Goal: Complete application form: Complete application form

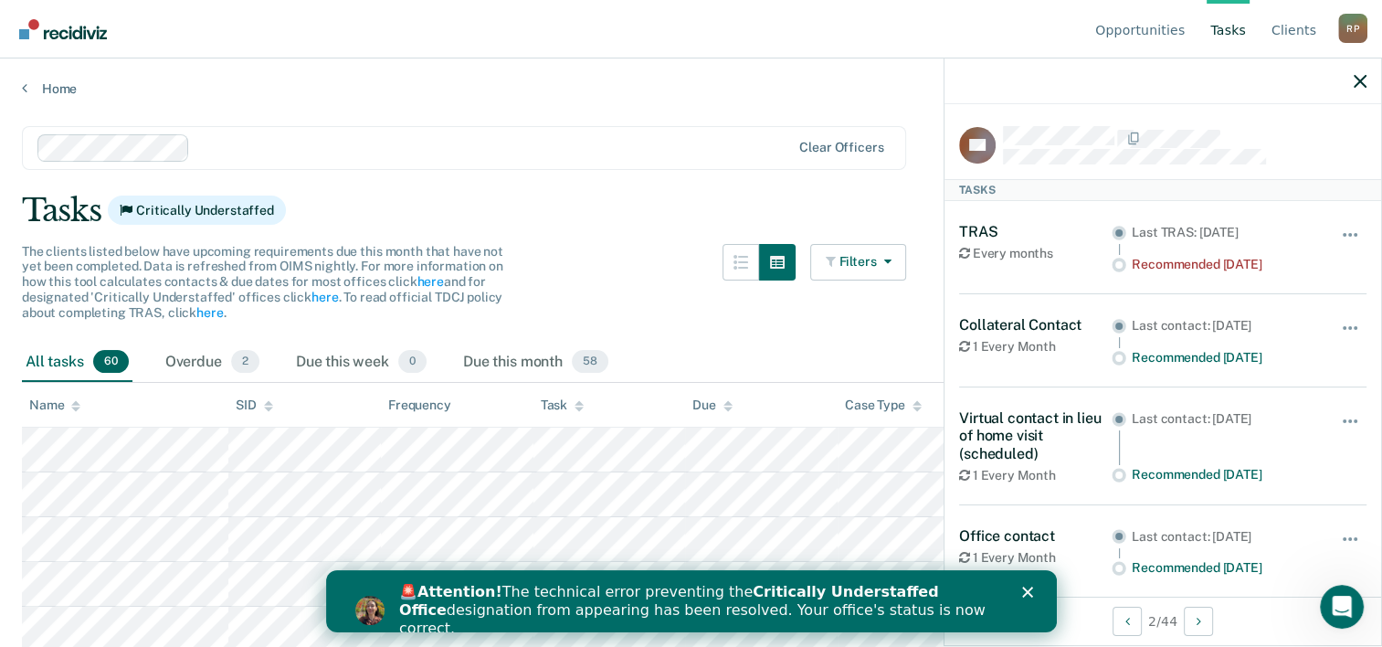
drag, startPoint x: 493, startPoint y: 77, endPoint x: 469, endPoint y: 76, distance: 23.8
click at [492, 76] on div "Home" at bounding box center [691, 77] width 1382 height 38
click at [40, 88] on link "Home" at bounding box center [691, 88] width 1338 height 16
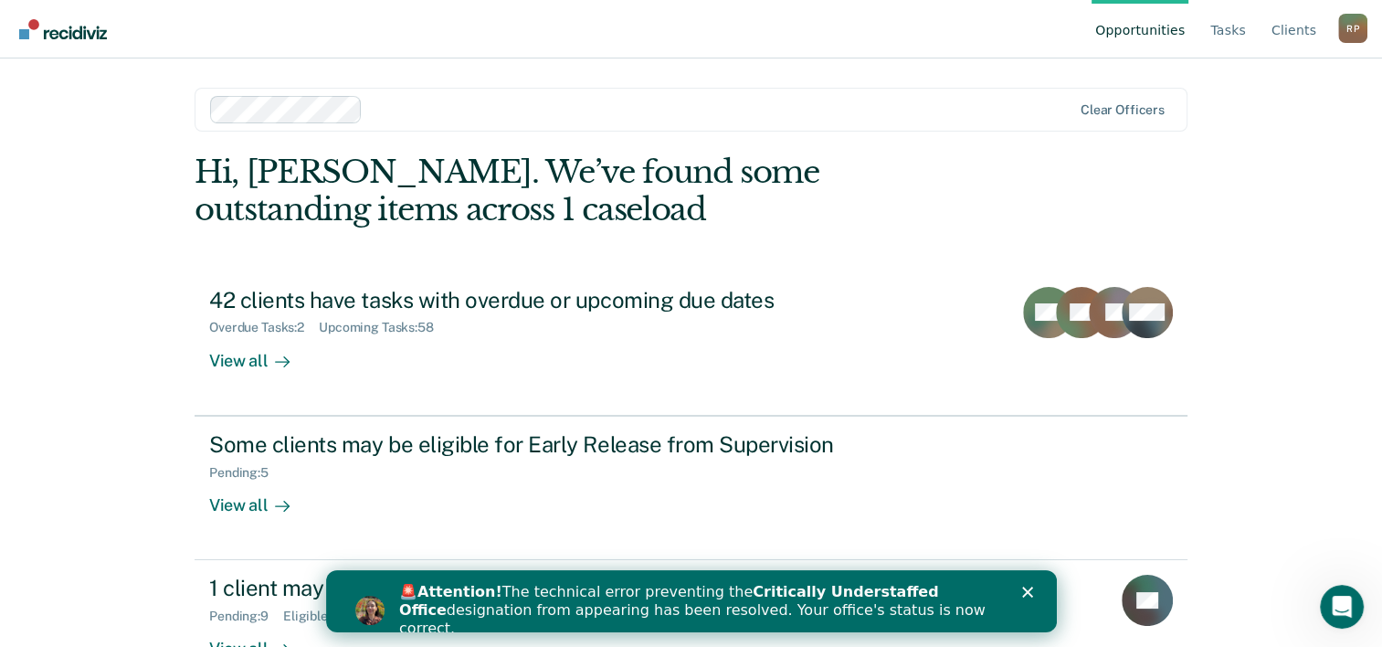
scroll to position [56, 0]
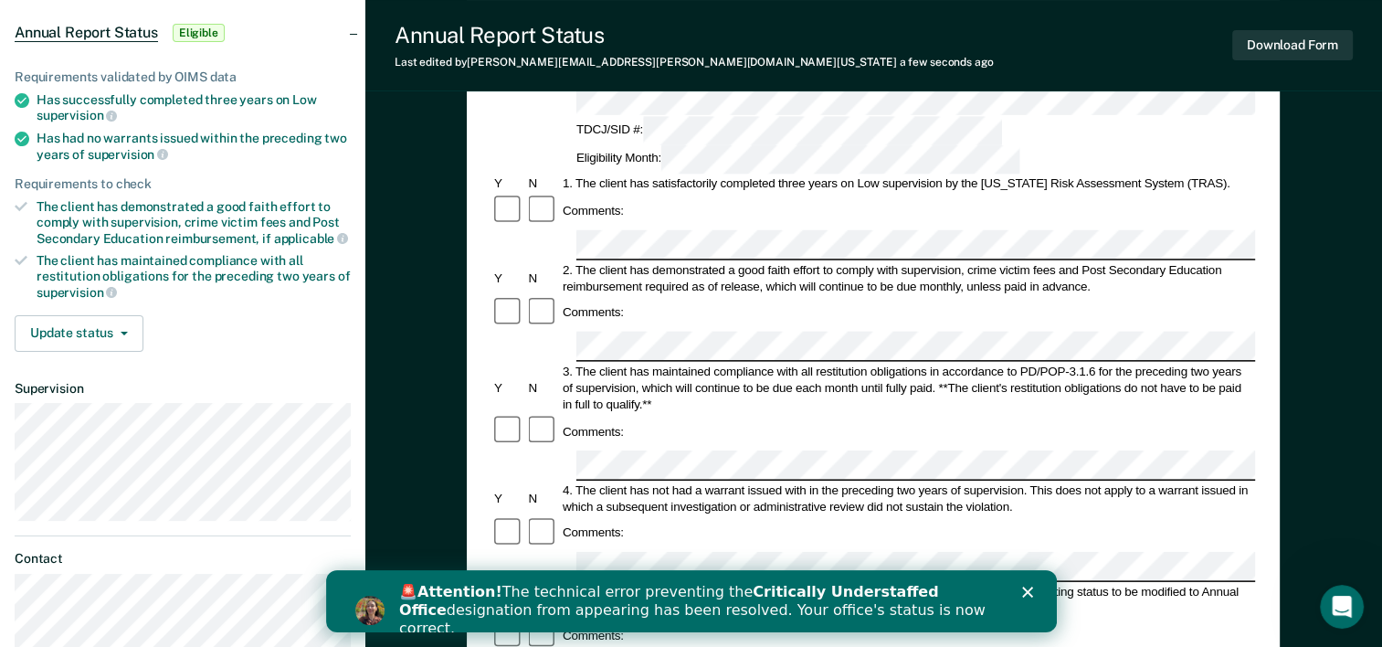
scroll to position [274, 0]
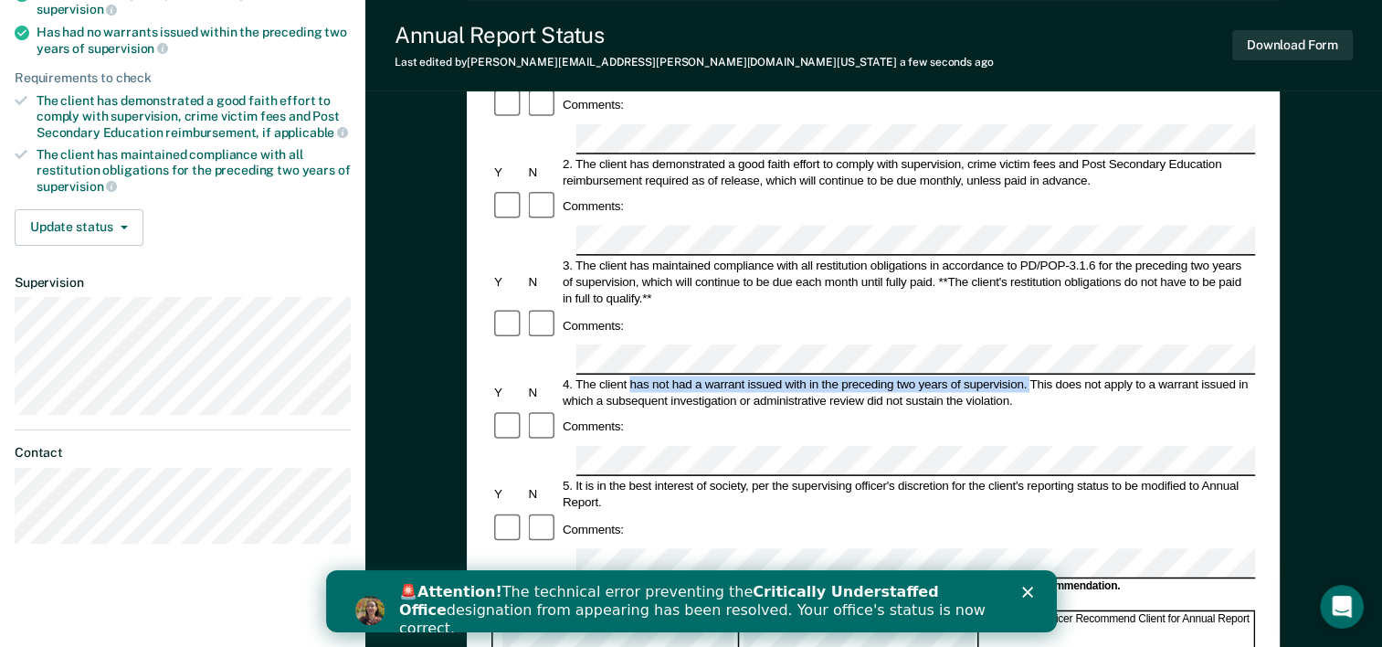
drag, startPoint x: 629, startPoint y: 258, endPoint x: 1028, endPoint y: 261, distance: 399.1
click at [1028, 375] on div "4. The client has not had a warrant issued with in the preceding two years of s…" at bounding box center [907, 391] width 695 height 33
drag, startPoint x: 1028, startPoint y: 261, endPoint x: 998, endPoint y: 258, distance: 30.3
copy div "has not had a warrant issued with in the preceding two years of supervision."
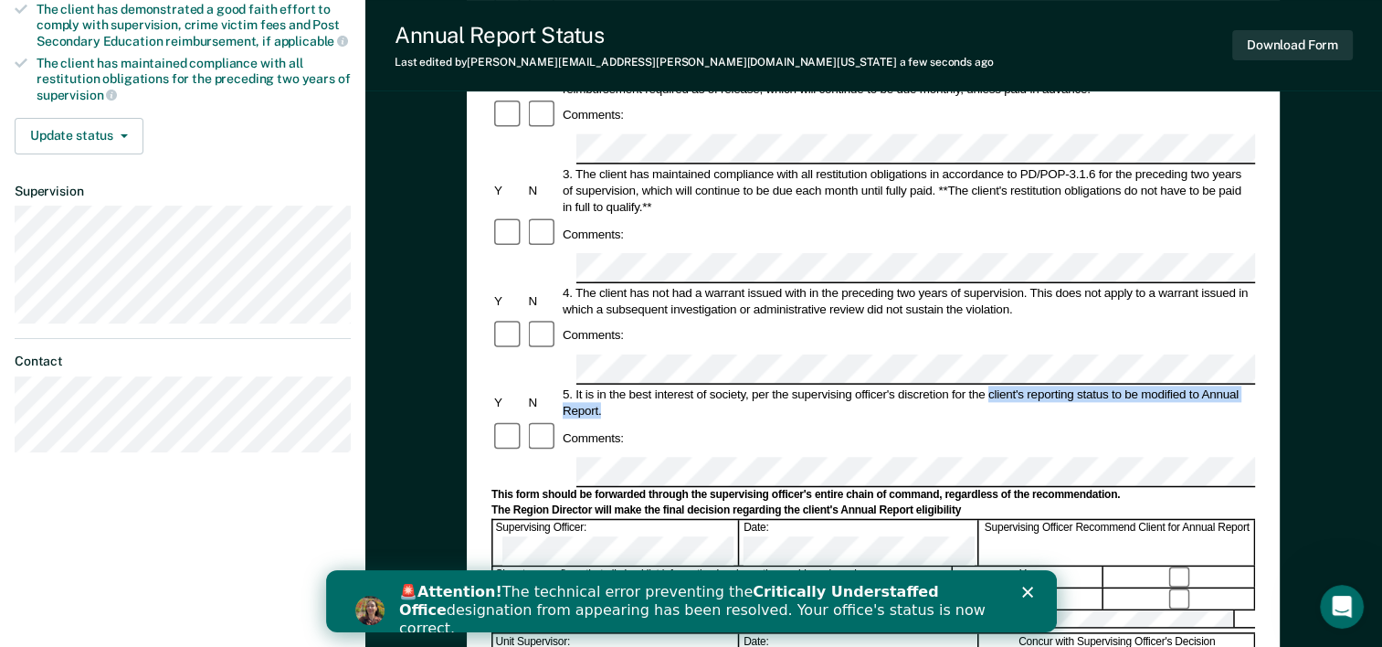
drag, startPoint x: 988, startPoint y: 253, endPoint x: 1015, endPoint y: 260, distance: 28.4
click at [1015, 386] on div "5. It is in the best interest of society, per the supervising officer's discret…" at bounding box center [907, 402] width 695 height 33
drag, startPoint x: 1015, startPoint y: 260, endPoint x: 1008, endPoint y: 253, distance: 10.3
copy div "client's reporting status to be modified to Annual Report."
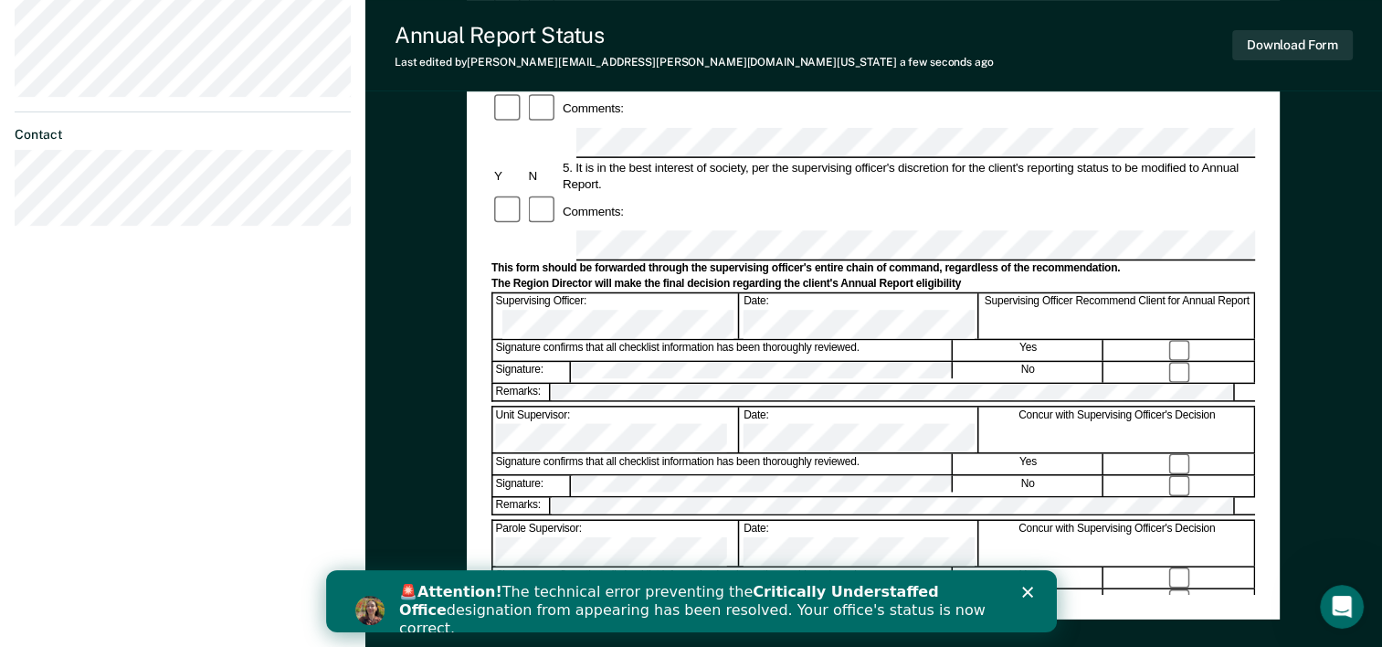
scroll to position [706, 0]
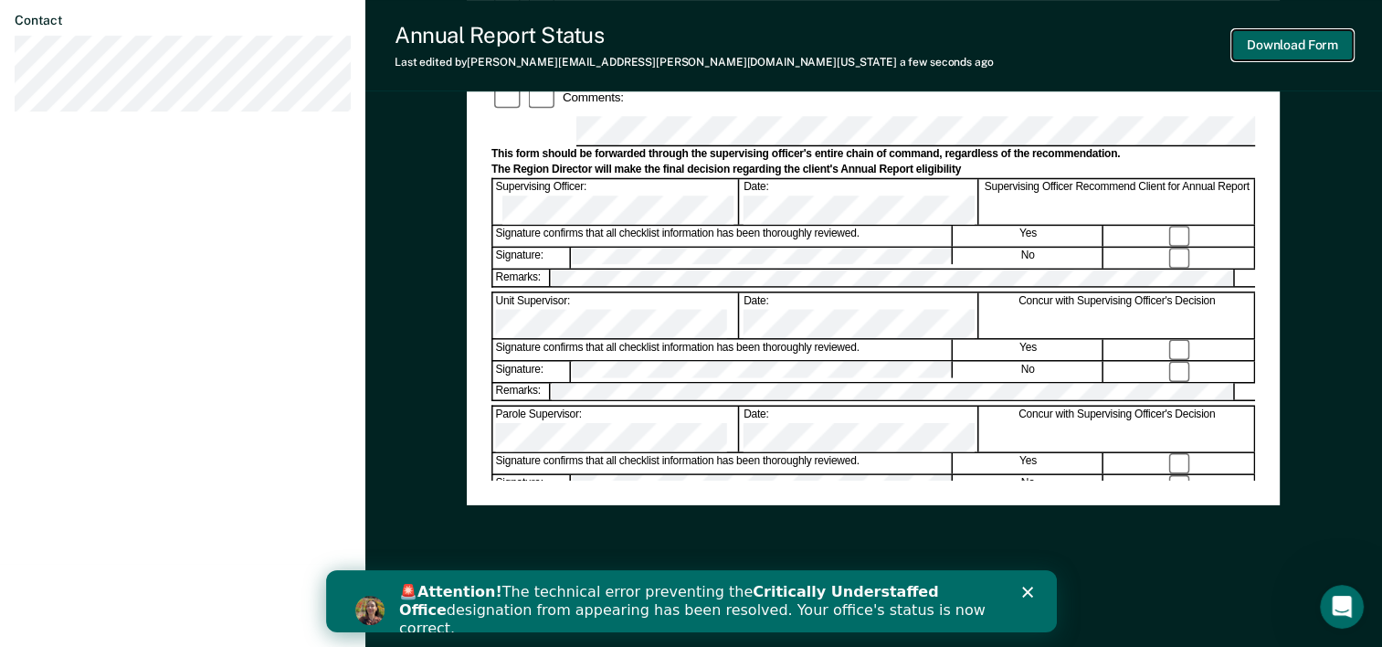
click at [1271, 47] on button "Download Form" at bounding box center [1292, 45] width 121 height 30
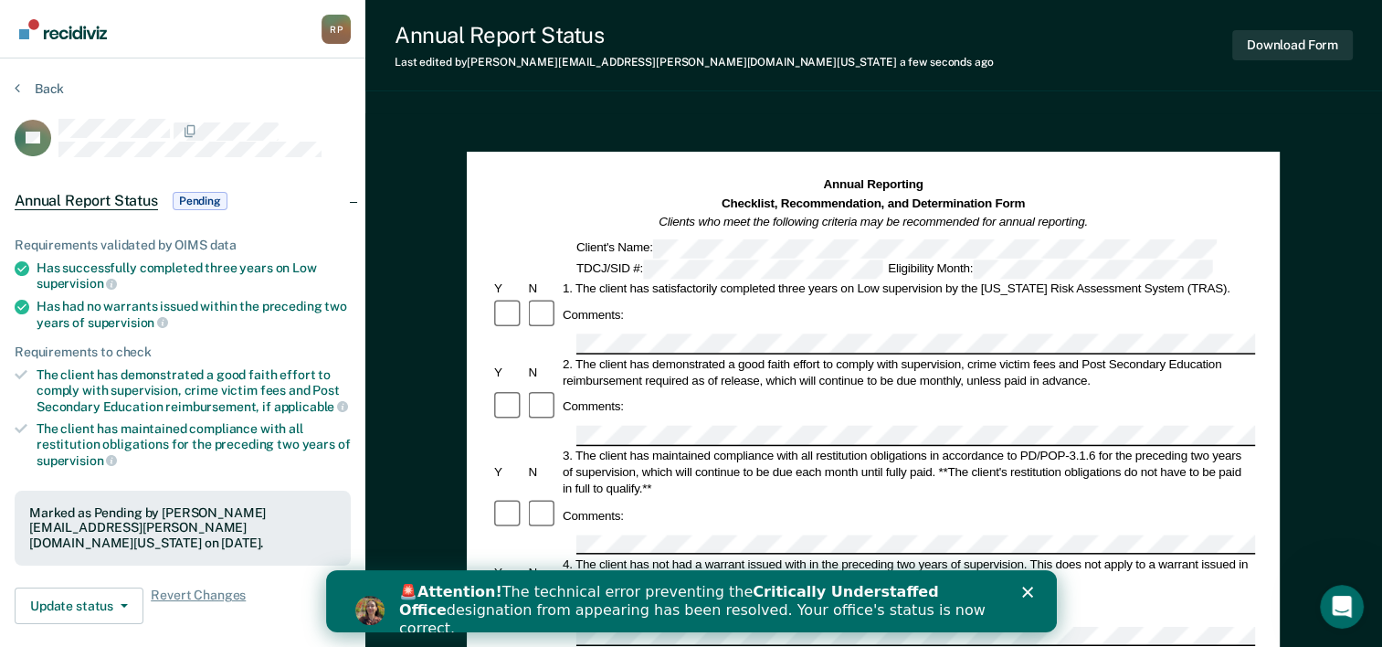
click at [336, 28] on div "R P" at bounding box center [335, 29] width 29 height 29
click at [338, 31] on div "R P" at bounding box center [335, 29] width 29 height 29
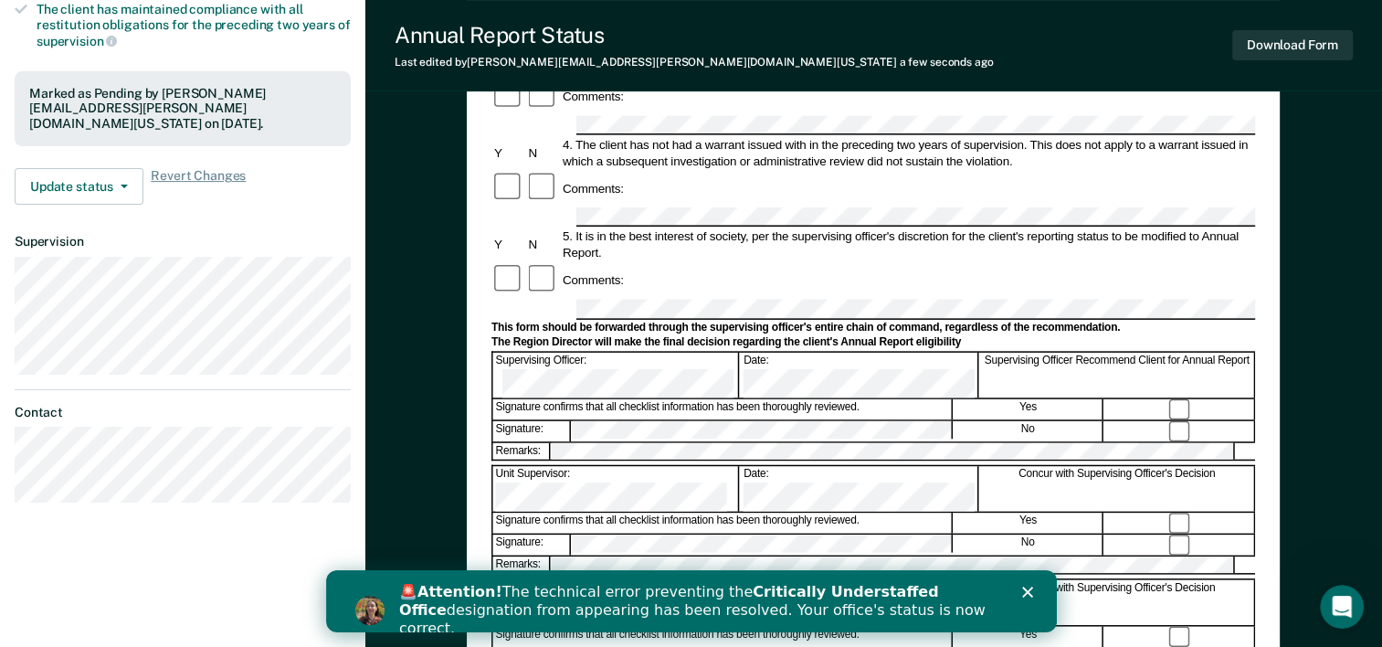
scroll to position [365, 0]
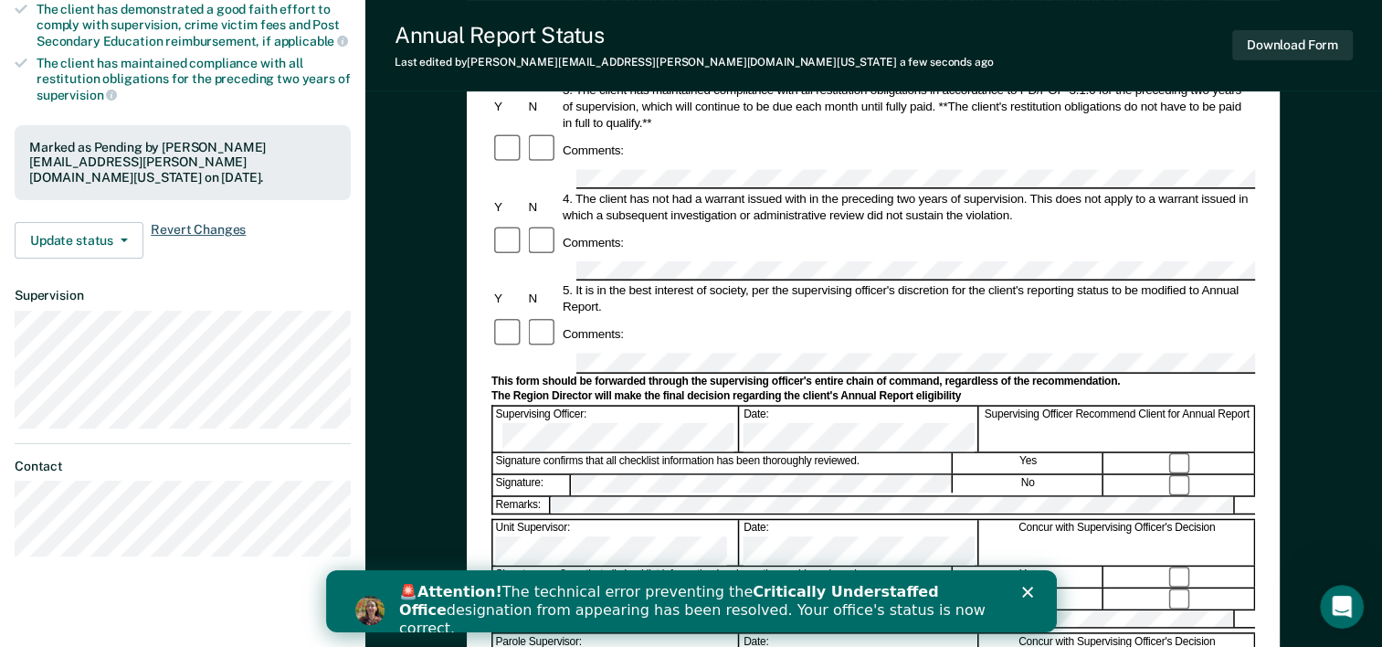
click at [216, 222] on span "Revert Changes" at bounding box center [198, 240] width 95 height 37
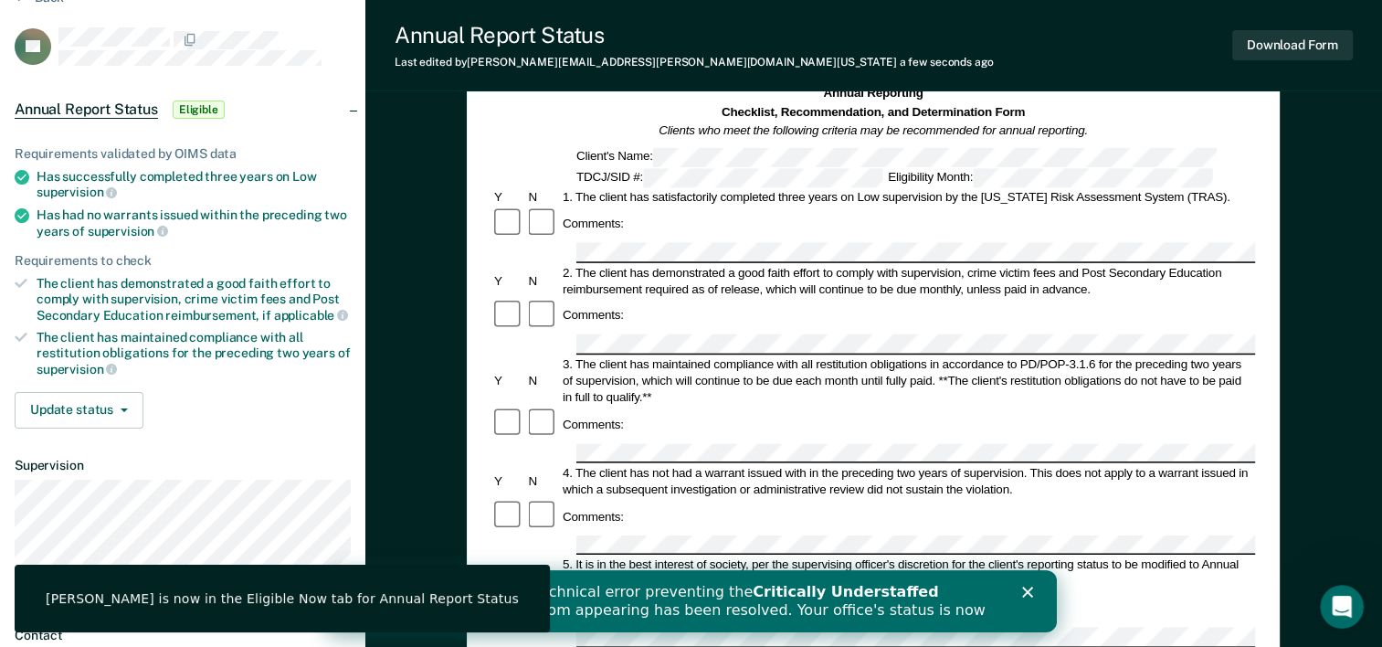
scroll to position [0, 0]
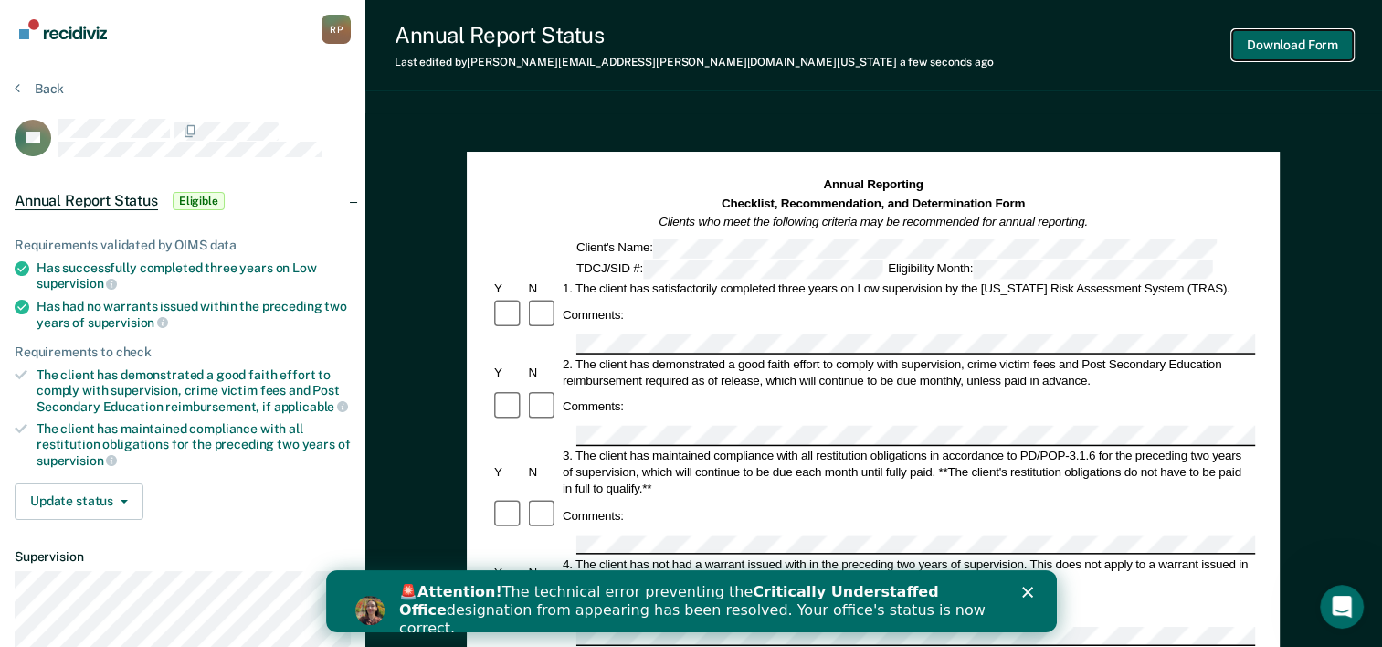
click at [1246, 56] on button "Download Form" at bounding box center [1292, 45] width 121 height 30
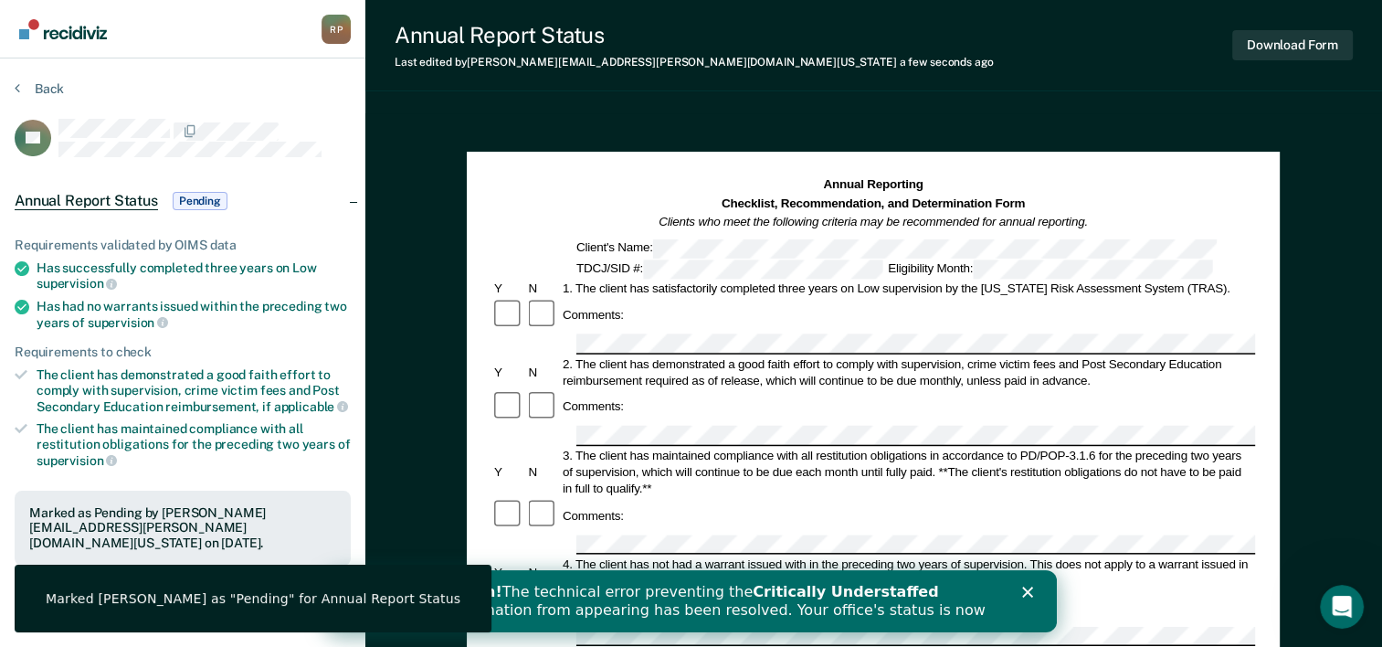
click at [800, 109] on div "Annual Report Status Last edited by Rhonda.Perine@tdcj.texas.gov a few seconds …" at bounding box center [873, 634] width 1016 height 1269
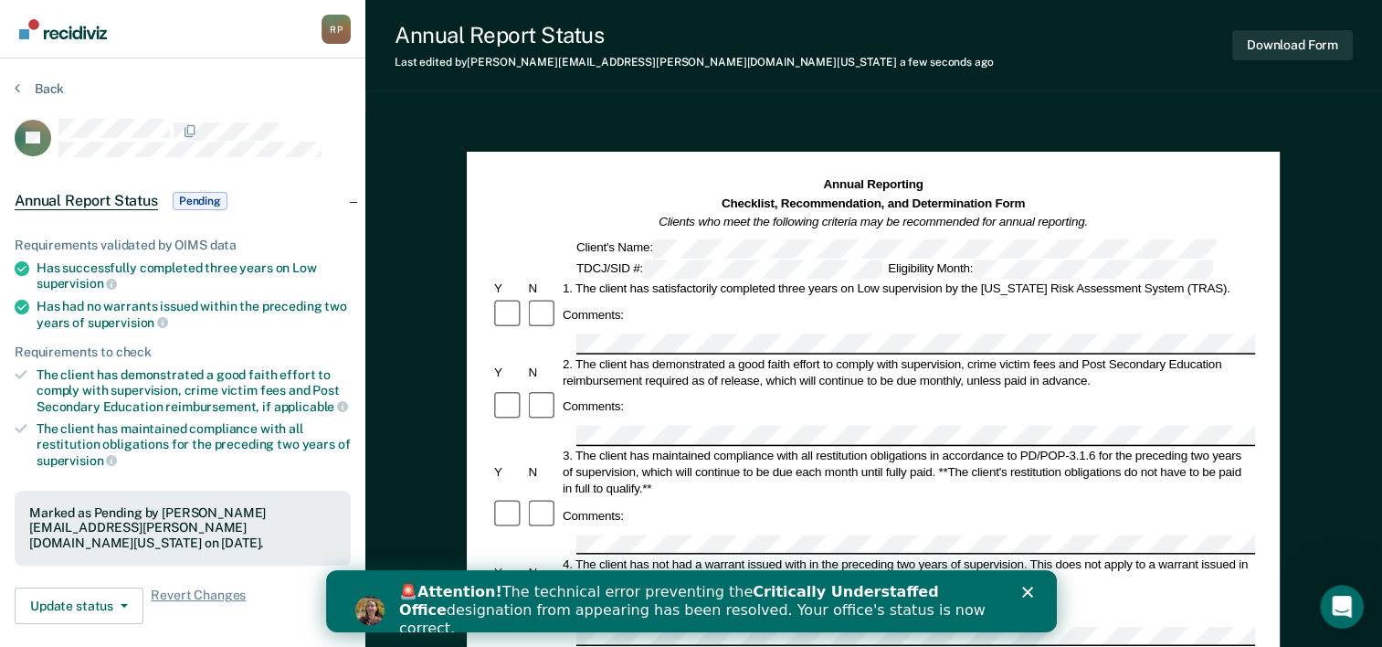
click at [275, 40] on nav "Rhonda Perine R P Profile How it works Log Out" at bounding box center [183, 29] width 336 height 58
click at [79, 35] on img "Go to Recidiviz Home" at bounding box center [63, 29] width 88 height 20
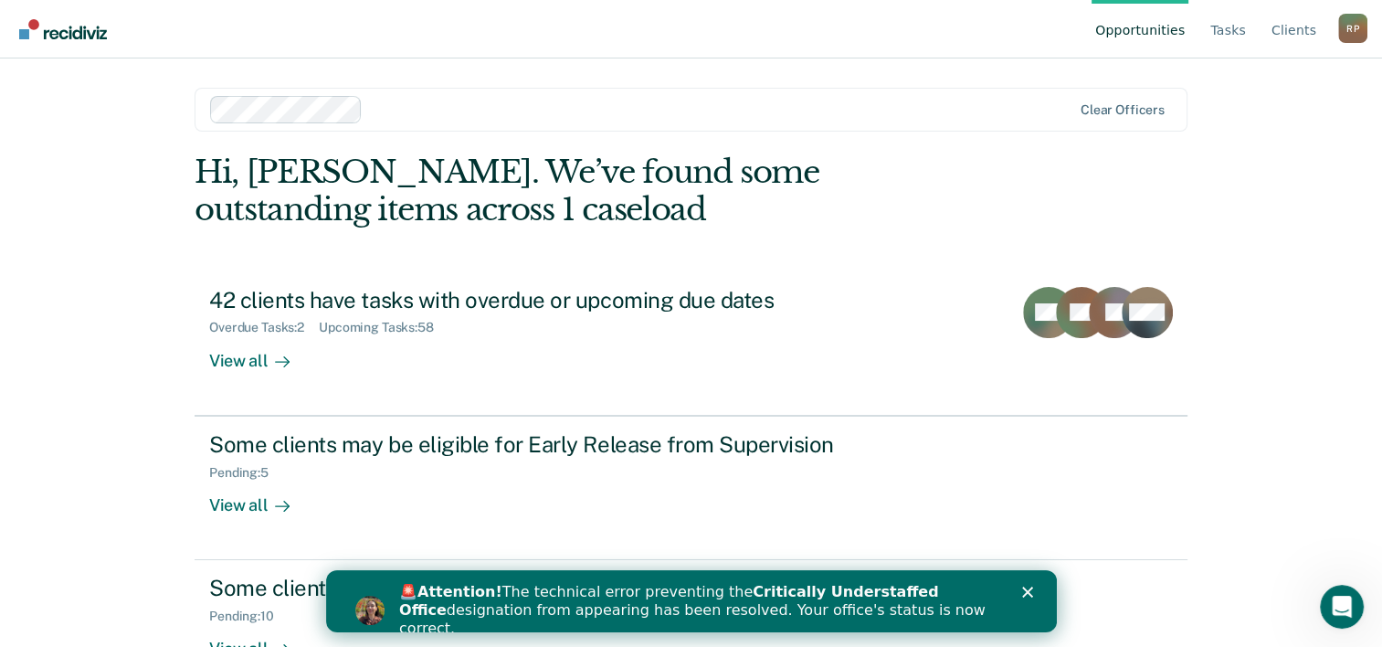
scroll to position [56, 0]
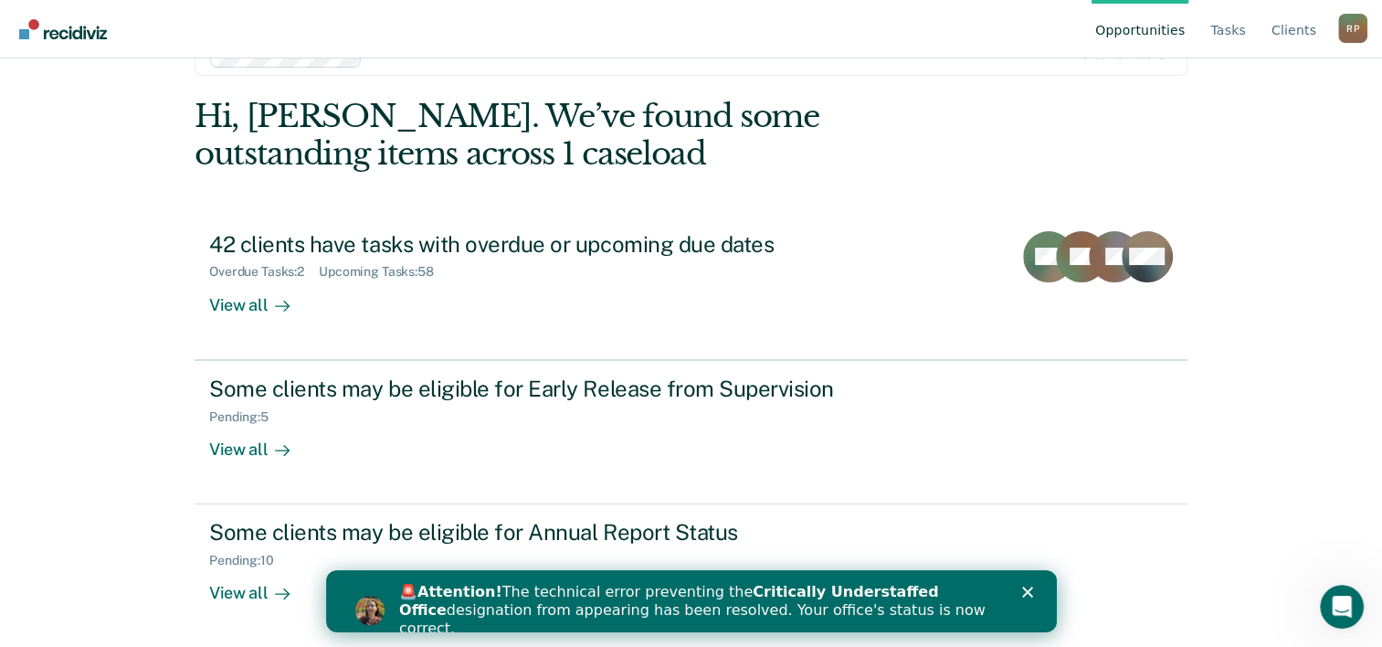
click at [1315, 264] on div "Opportunities Tasks Client s Rhonda Perine R P Profile How it works Log Out Cle…" at bounding box center [691, 267] width 1382 height 647
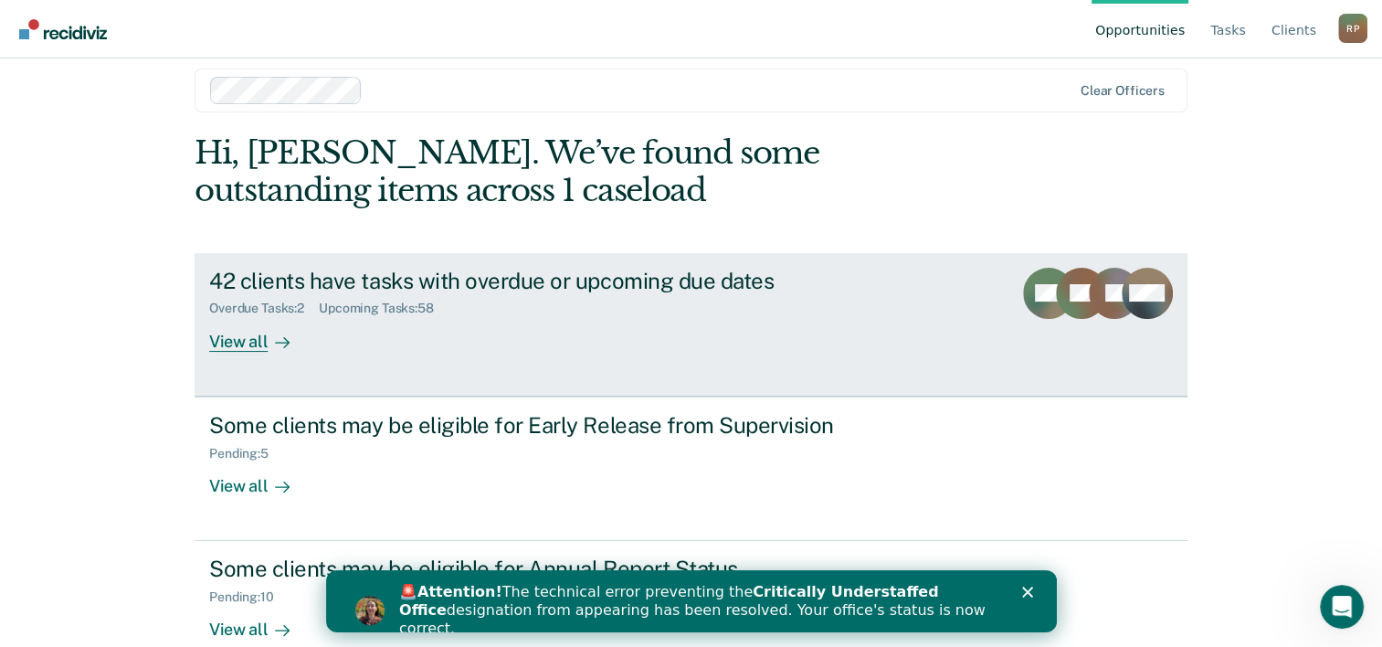
scroll to position [0, 0]
